Goal: Transaction & Acquisition: Download file/media

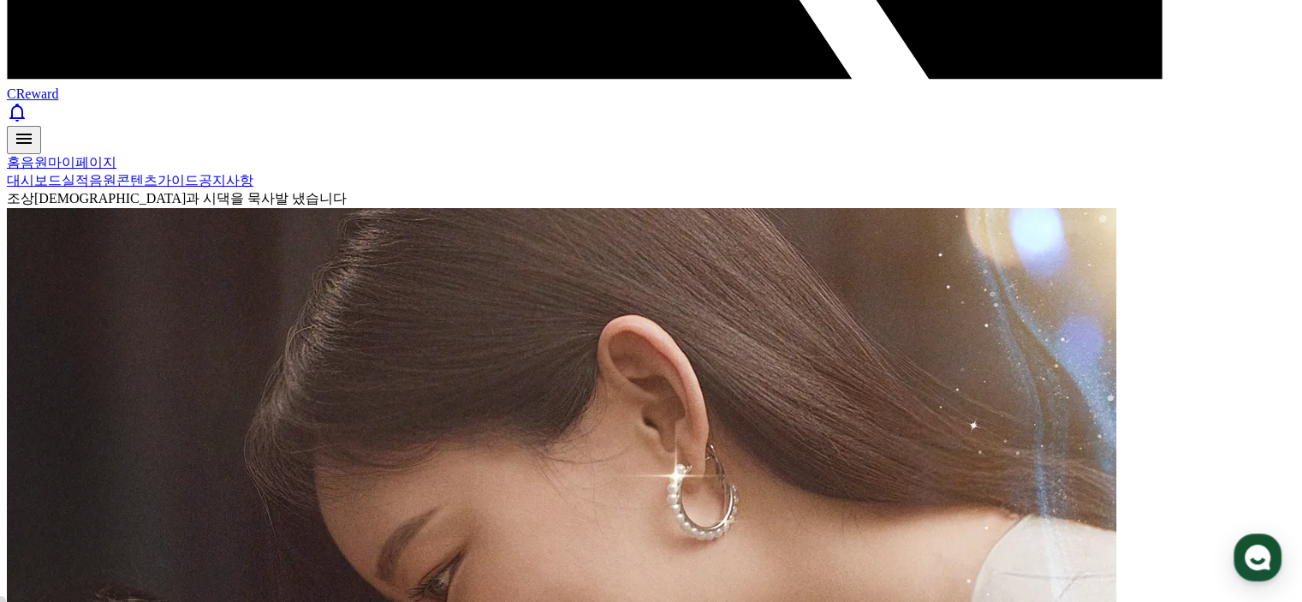
select select "**********"
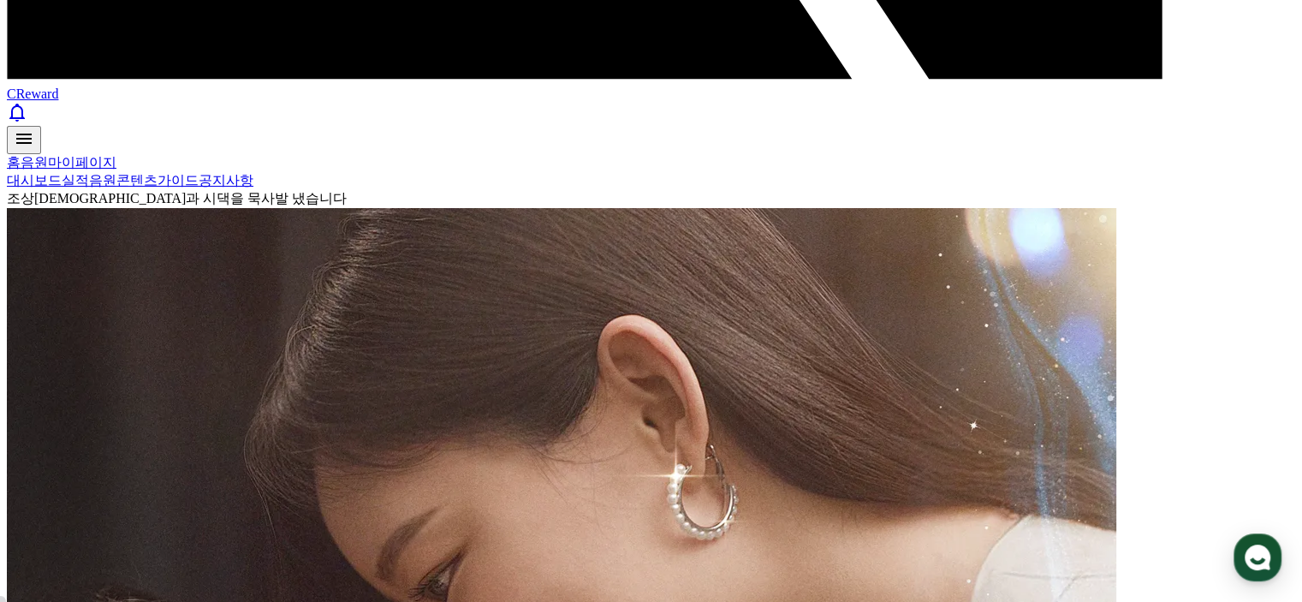
drag, startPoint x: 135, startPoint y: 333, endPoint x: 126, endPoint y: 318, distance: 17.3
